Goal: Share content: Share content

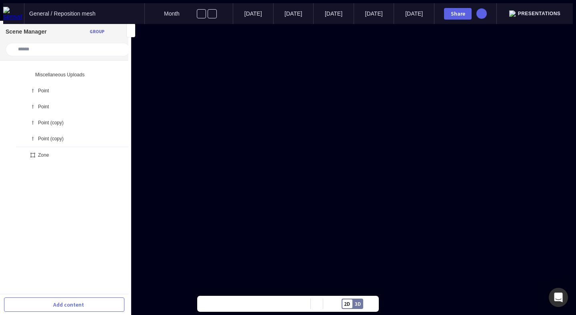
click at [465, 12] on div "Share" at bounding box center [458, 14] width 20 height 6
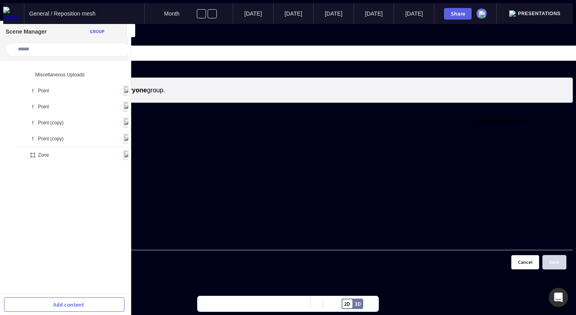
click at [9, 38] on mapp-icon at bounding box center [6, 34] width 6 height 7
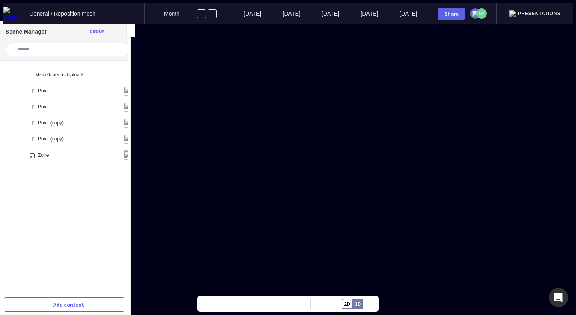
click at [462, 11] on div "Share" at bounding box center [451, 14] width 20 height 6
click at [472, 16] on button "Share" at bounding box center [458, 14] width 28 height 12
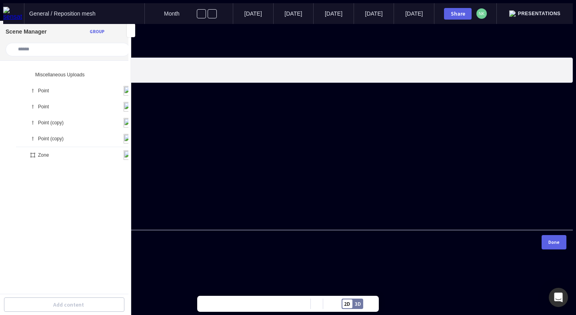
click at [84, 74] on b "Contributor" at bounding box center [65, 70] width 35 height 7
click at [9, 38] on mapp-icon at bounding box center [6, 34] width 6 height 7
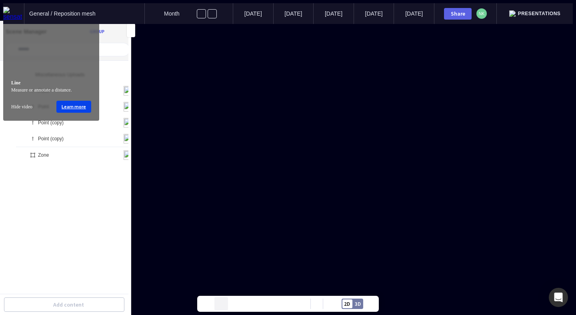
click at [220, 300] on mapp-icon at bounding box center [221, 304] width 12 height 12
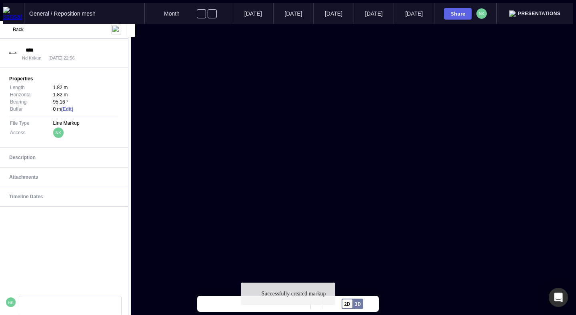
click at [96, 230] on mapp-content-details-comments "NK" at bounding box center [64, 261] width 128 height 108
click at [19, 29] on span "Back" at bounding box center [18, 30] width 11 height 6
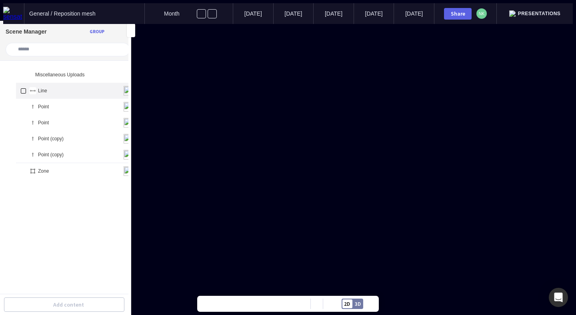
click at [103, 86] on mapp-icon at bounding box center [108, 91] width 10 height 10
click at [84, 100] on span "Duplicate" at bounding box center [60, 95] width 88 height 7
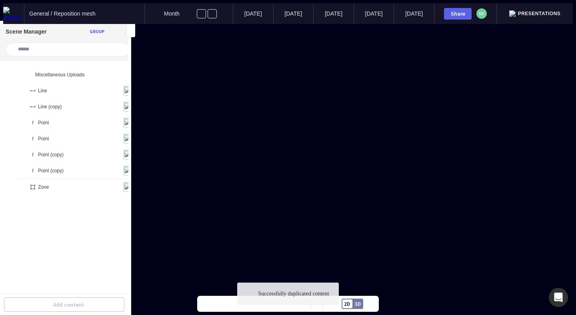
click at [84, 220] on ul "Miscellaneous Uploads Line Line (copy) Point Point Point (copy) Point (copy) Zo…" at bounding box center [64, 183] width 128 height 233
click at [101, 242] on ul "Miscellaneous Uploads Line Line (copy) Point Point Point (copy) Point (copy) Zo…" at bounding box center [64, 183] width 128 height 233
click at [266, 124] on p "Created on 01 Sep 2025" at bounding box center [273, 124] width 44 height 6
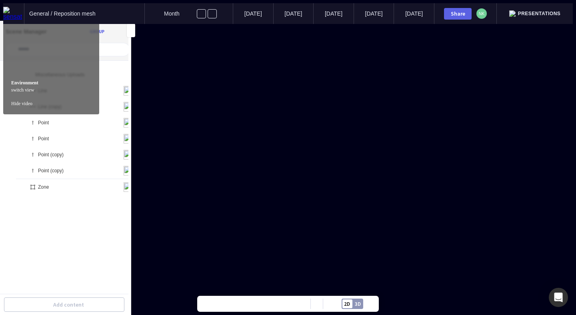
click at [354, 308] on div "2D 3D" at bounding box center [353, 304] width 22 height 10
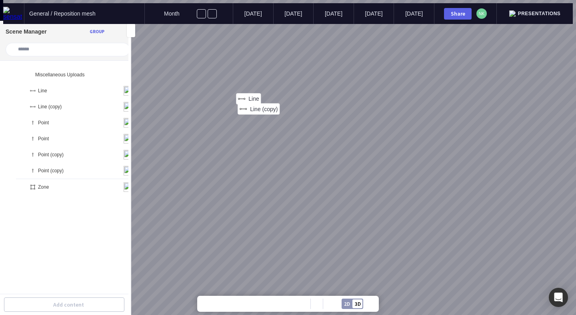
click at [354, 308] on div "2D 3D" at bounding box center [353, 304] width 22 height 10
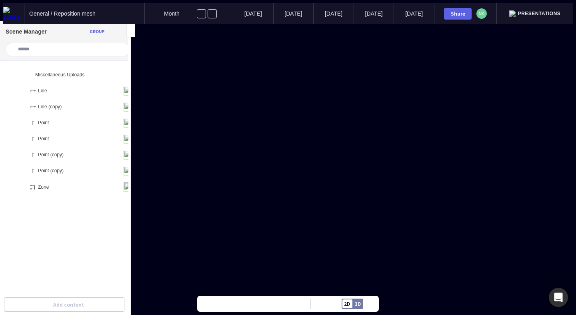
click at [468, 12] on div "Share" at bounding box center [458, 14] width 20 height 6
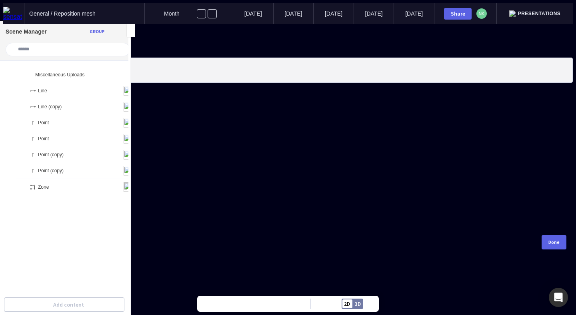
click at [84, 74] on b "Contributor" at bounding box center [65, 70] width 35 height 7
click at [438, 24] on div at bounding box center [288, 24] width 570 height 0
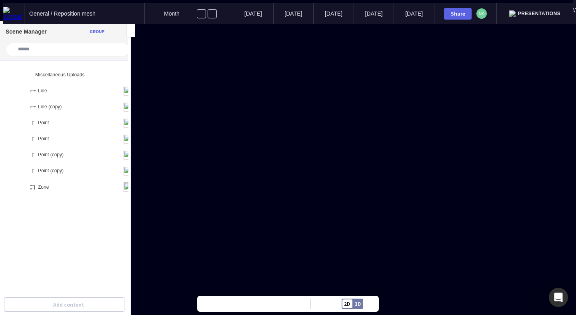
click at [77, 256] on ul "Miscellaneous Uploads Line Line (copy) Point Point Point (copy) Point (copy) Zo…" at bounding box center [64, 183] width 128 height 233
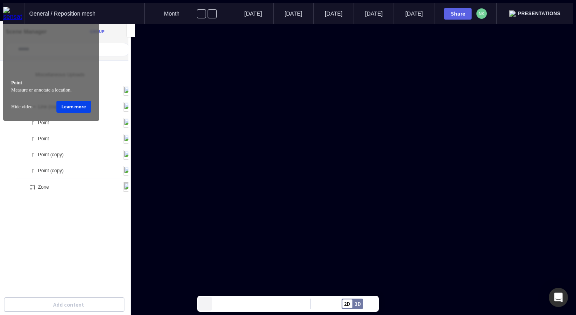
click at [205, 303] on mapp-icon at bounding box center [205, 304] width 12 height 12
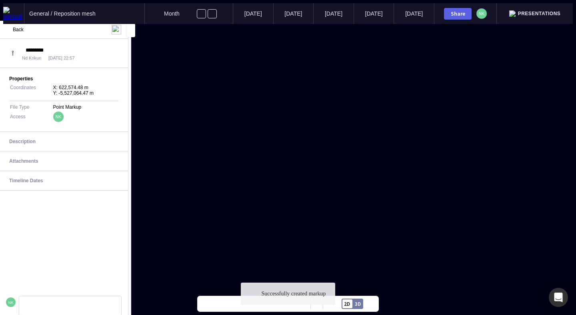
type input "*********"
click at [18, 29] on span "Back" at bounding box center [18, 30] width 11 height 6
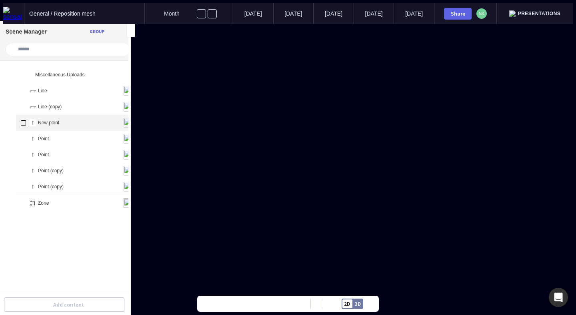
click at [103, 118] on mapp-icon at bounding box center [108, 123] width 10 height 10
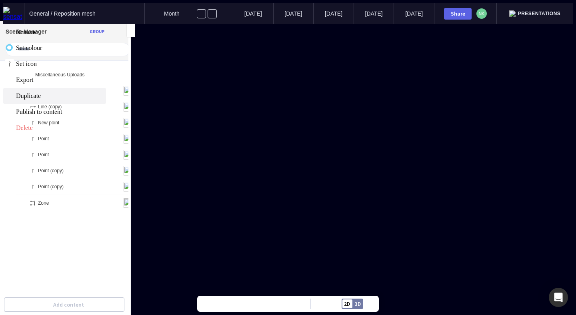
click at [84, 100] on span "Duplicate" at bounding box center [60, 95] width 88 height 7
